Goal: Transaction & Acquisition: Purchase product/service

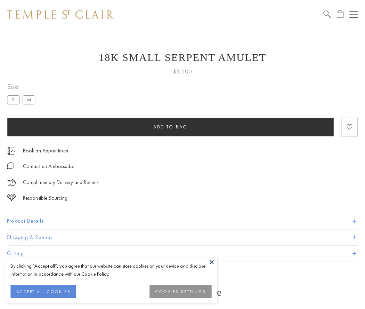
scroll to position [3, 0]
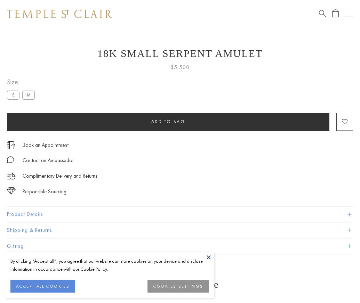
click at [168, 122] on span "Add to bag" at bounding box center [168, 122] width 34 height 6
